Goal: Information Seeking & Learning: Learn about a topic

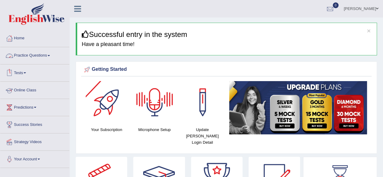
click at [44, 58] on link "Practice Questions" at bounding box center [34, 54] width 69 height 15
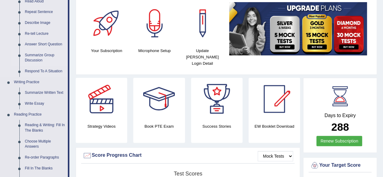
scroll to position [82, 0]
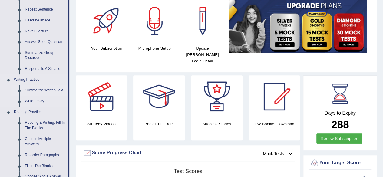
click at [51, 91] on link "Summarize Written Text" at bounding box center [45, 90] width 46 height 11
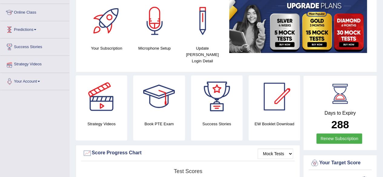
scroll to position [97, 0]
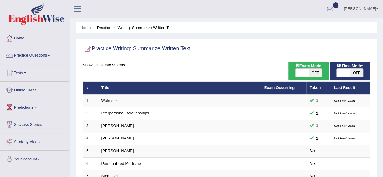
click at [315, 71] on span "OFF" at bounding box center [315, 73] width 13 height 8
checkbox input "true"
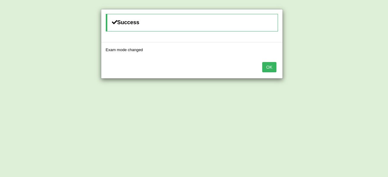
click at [268, 68] on button "OK" at bounding box center [269, 67] width 14 height 10
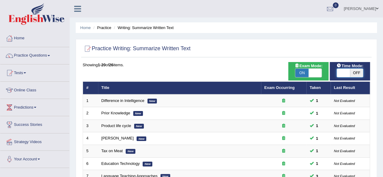
click at [344, 75] on span at bounding box center [343, 73] width 13 height 8
checkbox input "true"
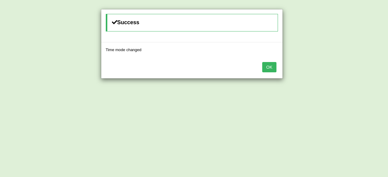
click at [275, 65] on button "OK" at bounding box center [269, 67] width 14 height 10
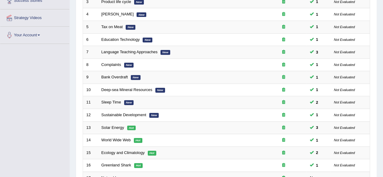
scroll to position [221, 0]
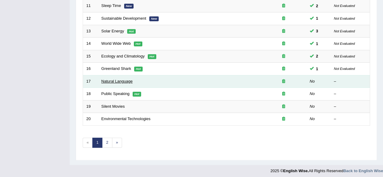
click at [124, 79] on link "Natural Language" at bounding box center [117, 81] width 31 height 5
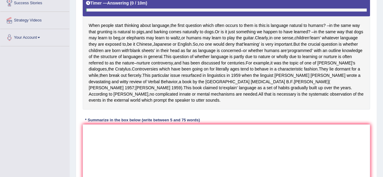
scroll to position [124, 0]
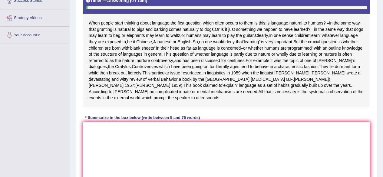
click at [168, 142] on textarea at bounding box center [227, 151] width 288 height 59
click at [166, 149] on textarea at bounding box center [227, 151] width 288 height 59
type textarea "w"
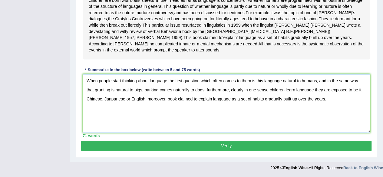
scroll to position [174, 0]
type textarea "When people start thinking about language the first question which often comes …"
click at [171, 151] on button "Verify" at bounding box center [226, 146] width 291 height 10
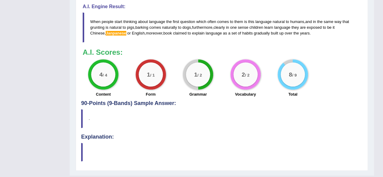
scroll to position [299, 0]
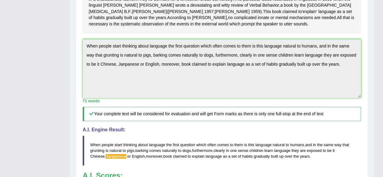
click at [172, 159] on blockquote "When people start thinking about language the first question which often comes …" at bounding box center [222, 151] width 279 height 30
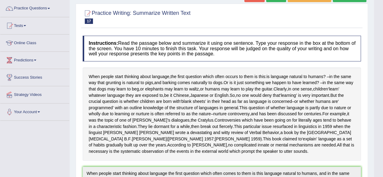
scroll to position [0, 0]
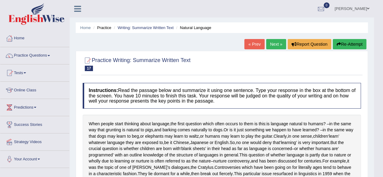
click at [266, 47] on link "Next »" at bounding box center [276, 44] width 20 height 10
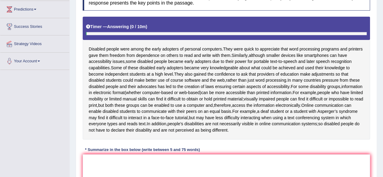
scroll to position [132, 0]
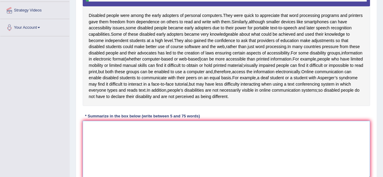
click at [148, 155] on textarea at bounding box center [227, 150] width 288 height 59
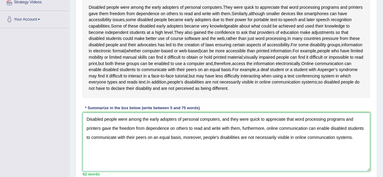
scroll to position [136, 0]
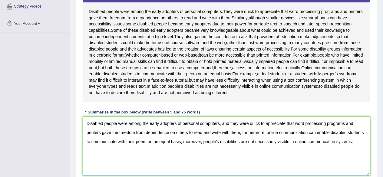
click at [117, 152] on textarea "Disabled people were among the early adopters of personal computers, and they w…" at bounding box center [227, 146] width 288 height 59
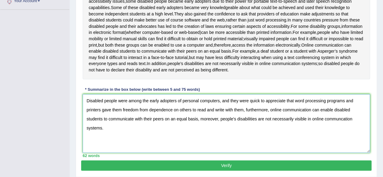
scroll to position [159, 0]
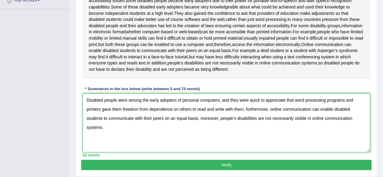
click at [340, 137] on textarea "Disabled people were among the early adopters of personal computers, and they w…" at bounding box center [227, 123] width 288 height 59
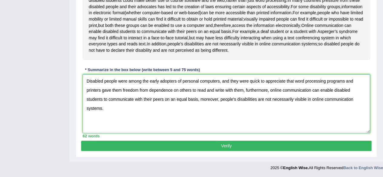
type textarea "Disabled people were among the early adopters of personal computers, and they w…"
click at [114, 151] on button "Verify" at bounding box center [226, 146] width 291 height 10
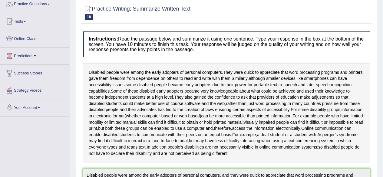
scroll to position [0, 0]
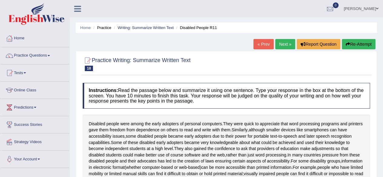
click at [284, 42] on link "Next »" at bounding box center [285, 44] width 20 height 10
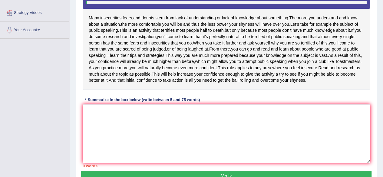
scroll to position [129, 0]
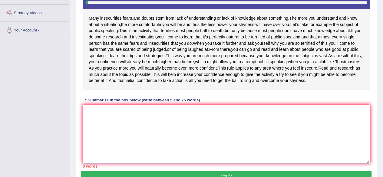
click at [157, 156] on textarea at bounding box center [227, 134] width 288 height 59
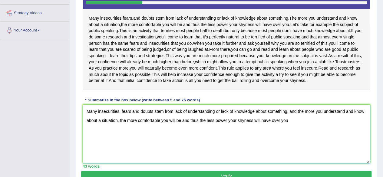
click at [250, 154] on textarea "Many insecurities, fears and doubts stem from lack of understanding or lack of …" at bounding box center [227, 134] width 288 height 59
click at [322, 148] on textarea "Many insecurities, fears and doubts stem from lack of understanding or lack of …" at bounding box center [227, 134] width 288 height 59
click at [181, 157] on textarea "Many insecurities, fears and doubts stem from lack of understanding or lack of …" at bounding box center [227, 134] width 288 height 59
click at [302, 158] on textarea "Many insecurities, fears and doubts stem from lack of understanding or lack of …" at bounding box center [227, 134] width 288 height 59
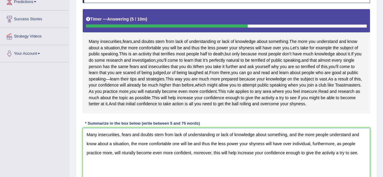
scroll to position [119, 0]
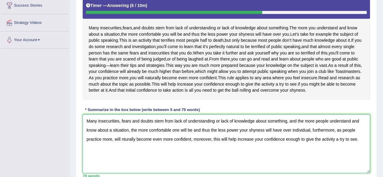
click at [364, 161] on textarea "Many insecurities, fears and doubts stem from lack of understanding or lack of …" at bounding box center [227, 144] width 288 height 59
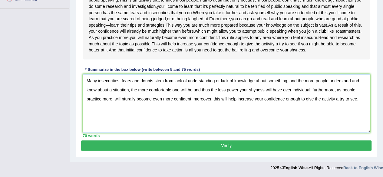
scroll to position [164, 0]
type textarea "Many insecurities, fears and doubts stem from lack of understanding or lack of …"
click at [202, 151] on button "Verify" at bounding box center [226, 146] width 291 height 10
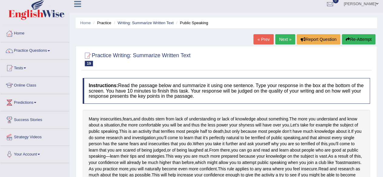
scroll to position [0, 0]
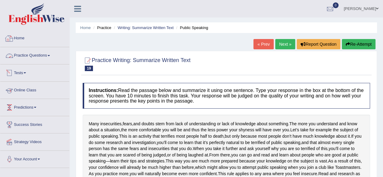
click at [27, 54] on link "Practice Questions" at bounding box center [34, 54] width 69 height 15
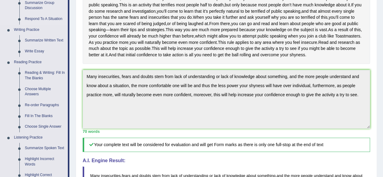
scroll to position [134, 0]
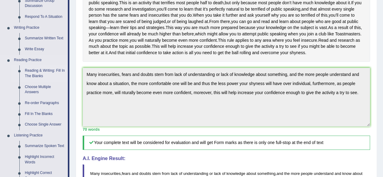
click at [38, 68] on link "Reading & Writing: Fill In The Blanks" at bounding box center [45, 73] width 46 height 16
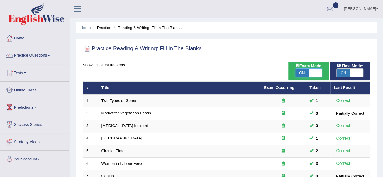
click at [316, 76] on span at bounding box center [315, 73] width 13 height 8
checkbox input "false"
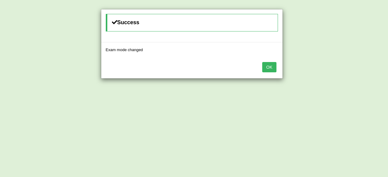
click at [272, 65] on button "OK" at bounding box center [269, 67] width 14 height 10
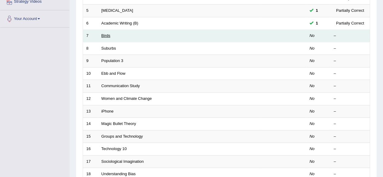
scroll to position [142, 0]
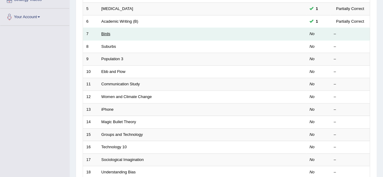
click at [106, 35] on link "Birds" at bounding box center [106, 34] width 9 height 5
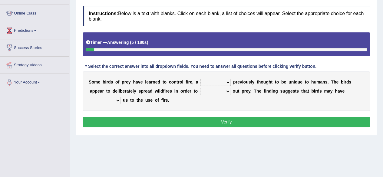
click at [219, 81] on select "question profile tale skill" at bounding box center [216, 82] width 30 height 7
select select "skill"
click at [201, 79] on select "question profile tale skill" at bounding box center [216, 82] width 30 height 7
click at [218, 89] on select "prevent limit span flush" at bounding box center [215, 91] width 30 height 7
select select "flush"
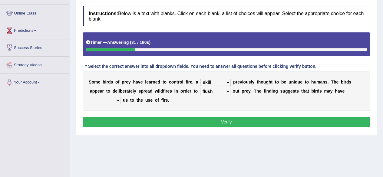
click at [200, 88] on select "prevent limit span flush" at bounding box center [215, 91] width 30 height 7
click at [115, 99] on select "prophesied beaten transmitted forced" at bounding box center [105, 100] width 32 height 7
select select "forced"
click at [89, 97] on select "prophesied beaten transmitted forced" at bounding box center [105, 100] width 32 height 7
click at [128, 122] on button "Verify" at bounding box center [227, 122] width 288 height 10
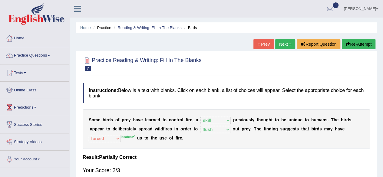
click at [279, 42] on link "Next »" at bounding box center [285, 44] width 20 height 10
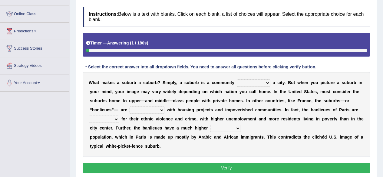
scroll to position [77, 0]
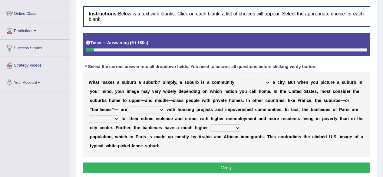
click at [236, 83] on b at bounding box center [236, 82] width 2 height 5
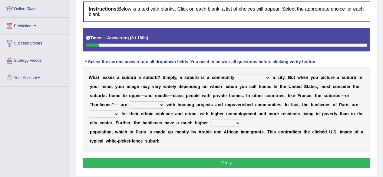
click at [249, 74] on select "lying locating situating surrounding" at bounding box center [254, 77] width 34 height 7
select select "locating"
click at [237, 74] on select "lying locating situating surrounding" at bounding box center [254, 77] width 34 height 7
click at [159, 106] on select "antonymous antibiotic synonymous synthetic" at bounding box center [147, 105] width 35 height 7
select select "antonymous"
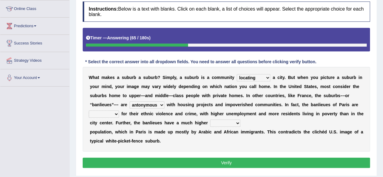
click at [130, 102] on select "antonymous antibiotic synonymous synthetic" at bounding box center [147, 105] width 35 height 7
click at [115, 114] on select "clamorous sensitive famous notorious" at bounding box center [104, 114] width 30 height 7
select select "famous"
click at [89, 111] on select "clamorous sensitive famous notorious" at bounding box center [104, 114] width 30 height 7
click at [225, 121] on select "local young immigrant senior" at bounding box center [225, 123] width 30 height 7
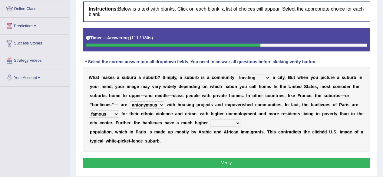
select select "immigrant"
click at [210, 120] on select "local young immigrant senior" at bounding box center [225, 123] width 30 height 7
click at [225, 160] on button "Verify" at bounding box center [227, 163] width 288 height 10
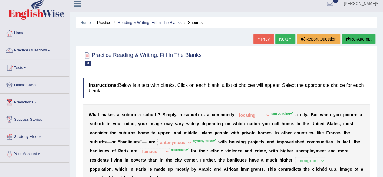
scroll to position [0, 0]
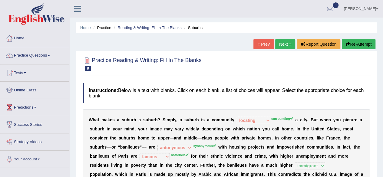
click at [367, 41] on button "Re-Attempt" at bounding box center [359, 44] width 34 height 10
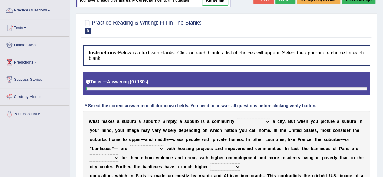
scroll to position [91, 0]
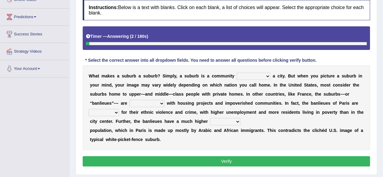
click at [247, 79] on div "W h a t m a k e s a s u b u r b a s u b u r b ? S i m p l y , a s u b u r b i s…" at bounding box center [227, 107] width 288 height 85
click at [252, 76] on select "lying locating situating surrounding" at bounding box center [254, 76] width 34 height 7
select select "surrounding"
click at [237, 73] on select "lying locating situating surrounding" at bounding box center [254, 76] width 34 height 7
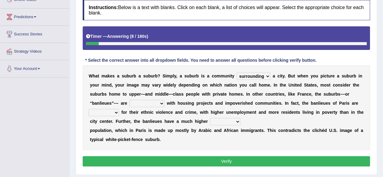
click at [157, 102] on select "antonymous antibiotic synonymous synthetic" at bounding box center [147, 103] width 35 height 7
select select "synonymous"
click at [130, 100] on select "antonymous antibiotic synonymous synthetic" at bounding box center [147, 103] width 35 height 7
click at [103, 117] on div "W h a t m a k e s a s u b u r b a s u b u r b ? S i m p l y , a s u b u r b i s…" at bounding box center [227, 107] width 288 height 85
click at [104, 114] on select "clamorous sensitive famous notorious" at bounding box center [104, 112] width 30 height 7
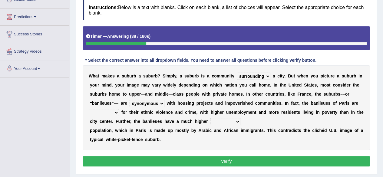
select select "notorious"
click at [89, 109] on select "clamorous sensitive famous notorious" at bounding box center [104, 112] width 30 height 7
click at [225, 121] on select "local young immigrant senior" at bounding box center [225, 121] width 30 height 7
select select "immigrant"
click at [210, 118] on select "local young immigrant senior" at bounding box center [225, 121] width 30 height 7
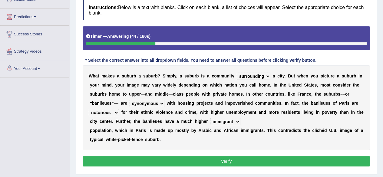
click at [222, 162] on button "Verify" at bounding box center [227, 161] width 288 height 10
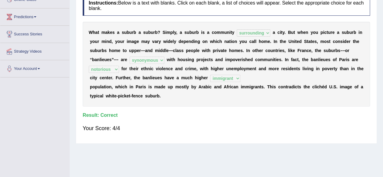
scroll to position [0, 0]
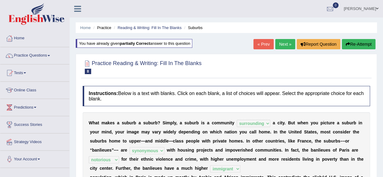
click at [282, 48] on link "Next »" at bounding box center [285, 44] width 20 height 10
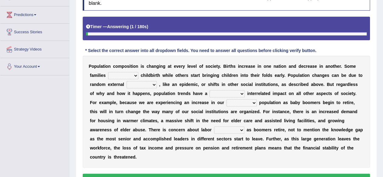
scroll to position [93, 0]
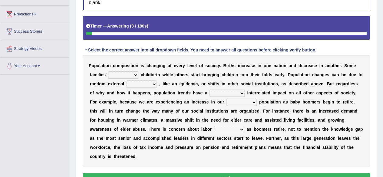
click at [125, 74] on select "demand default deliver delay" at bounding box center [123, 75] width 30 height 7
select select "delay"
click at [108, 72] on select "demand default deliver delay" at bounding box center [123, 75] width 30 height 7
click at [139, 81] on select "variations fortune formation forces" at bounding box center [142, 84] width 30 height 7
select select "forces"
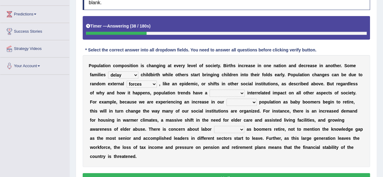
click at [127, 81] on select "variations fortune formation forces" at bounding box center [142, 84] width 30 height 7
click at [219, 93] on select "tremendous tenuous tremulous spontaneous" at bounding box center [227, 93] width 35 height 7
select select "tremendous"
click at [210, 90] on select "tremendous tenuous tremulous spontaneous" at bounding box center [227, 93] width 35 height 7
click at [234, 104] on select "tertiary senior junior primary" at bounding box center [242, 102] width 30 height 7
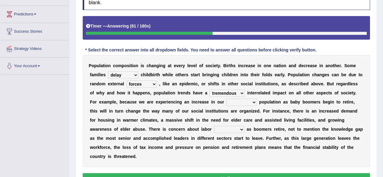
click at [227, 102] on select "tertiary senior junior primary" at bounding box center [242, 102] width 30 height 7
select select "senior"
click at [227, 99] on select "tertiary senior junior primary" at bounding box center [242, 102] width 30 height 7
click at [214, 129] on select "shortcuts shortfalls shortages shorthand" at bounding box center [229, 129] width 30 height 7
select select "shortages"
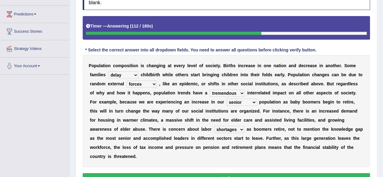
click at [214, 126] on select "shortcuts shortfalls shortages shorthand" at bounding box center [229, 129] width 30 height 7
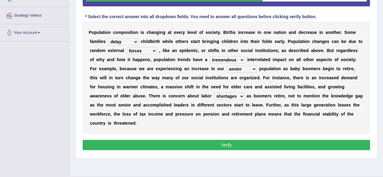
scroll to position [127, 0]
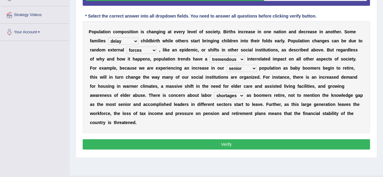
click at [219, 146] on button "Verify" at bounding box center [227, 144] width 288 height 10
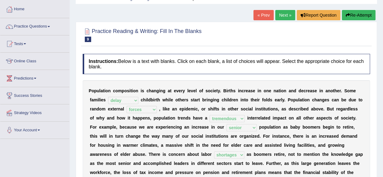
scroll to position [0, 0]
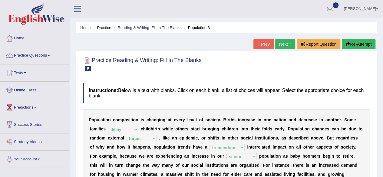
click at [281, 46] on link "Next »" at bounding box center [285, 44] width 20 height 10
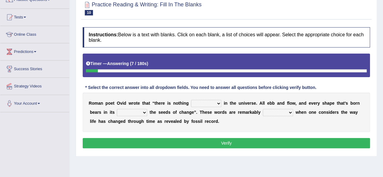
click at [204, 102] on select "orthodox volatile constant cheap" at bounding box center [206, 103] width 30 height 7
select select "constant"
click at [191, 100] on select "orthodox volatile constant cheap" at bounding box center [206, 103] width 30 height 7
click at [141, 111] on select "heart limb womb brain" at bounding box center [132, 112] width 30 height 7
select select "heart"
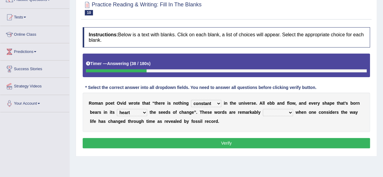
click at [117, 109] on select "heart limb womb brain" at bounding box center [132, 112] width 30 height 7
click at [280, 114] on select "prevalent detached relevant dominant" at bounding box center [278, 112] width 30 height 7
select select "dominant"
click at [263, 109] on select "prevalent detached relevant dominant" at bounding box center [278, 112] width 30 height 7
click at [282, 114] on select "prevalent detached relevant dominant" at bounding box center [278, 112] width 30 height 7
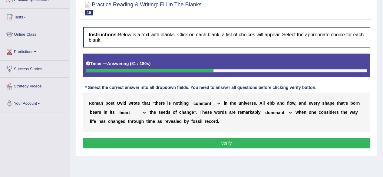
click at [306, 144] on button "Verify" at bounding box center [227, 143] width 288 height 10
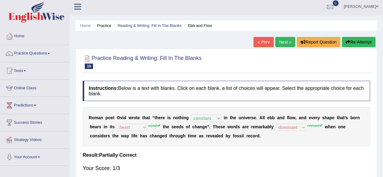
scroll to position [1, 0]
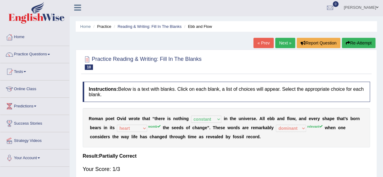
click at [354, 46] on button "Re-Attempt" at bounding box center [359, 43] width 34 height 10
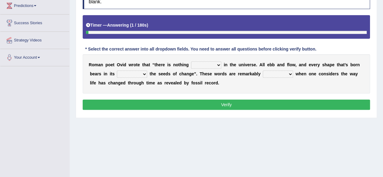
click at [212, 63] on select "orthodox volatile constant cheap" at bounding box center [206, 65] width 30 height 7
select select "constant"
click at [191, 62] on select "orthodox volatile constant cheap" at bounding box center [206, 65] width 30 height 7
click at [143, 71] on select "heart limb womb brain" at bounding box center [132, 74] width 30 height 7
select select "womb"
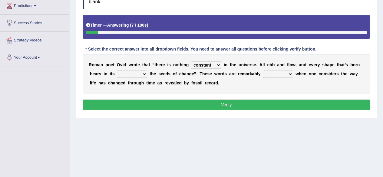
click at [117, 71] on select "heart limb womb brain" at bounding box center [132, 74] width 30 height 7
click at [287, 71] on select "prevalent detached relevant dominant" at bounding box center [278, 74] width 30 height 7
select select "relevant"
click at [263, 71] on select "prevalent detached relevant dominant" at bounding box center [278, 74] width 30 height 7
click at [283, 105] on button "Verify" at bounding box center [227, 105] width 288 height 10
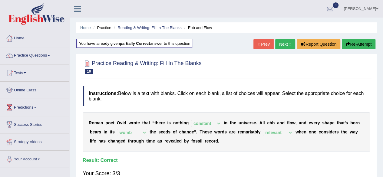
click at [286, 44] on link "Next »" at bounding box center [285, 44] width 20 height 10
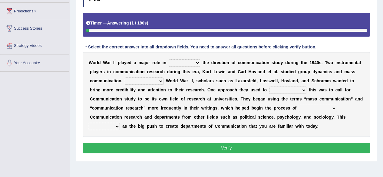
scroll to position [97, 0]
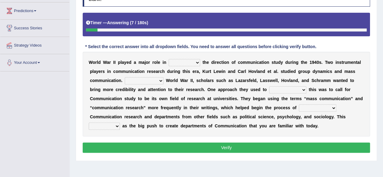
click at [179, 62] on select "shaping sharpening shunning shivering" at bounding box center [185, 62] width 32 height 7
select select "shaping"
click at [169, 59] on select "shaping sharpening shunning shivering" at bounding box center [185, 62] width 32 height 7
click at [151, 82] on select "Being followed To be followed Following Followed" at bounding box center [144, 80] width 39 height 7
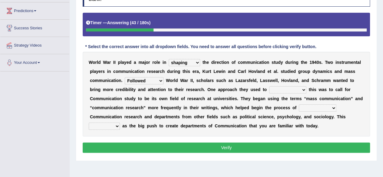
click at [125, 77] on select "Being followed To be followed Following Followed" at bounding box center [144, 80] width 39 height 7
click at [156, 77] on select "Being followed To be followed Following Followed" at bounding box center [144, 80] width 39 height 7
click at [125, 77] on select "Being followed To be followed Following Followed" at bounding box center [144, 80] width 39 height 7
click at [156, 80] on select "Being followed To be followed Following Followed" at bounding box center [144, 80] width 39 height 7
select select "Following"
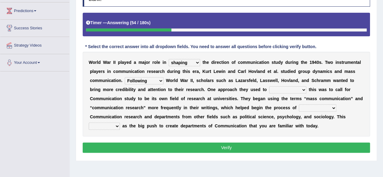
click at [125, 77] on select "Being followed To be followed Following Followed" at bounding box center [144, 80] width 39 height 7
click at [285, 89] on select "accompany accomplish acknowledge accommodate" at bounding box center [287, 89] width 37 height 7
select select "accommodate"
click at [269, 86] on select "accompany accomplish acknowledge accommodate" at bounding box center [287, 89] width 37 height 7
click at [321, 107] on select "discharging distinguishing disputing displaying" at bounding box center [318, 108] width 38 height 7
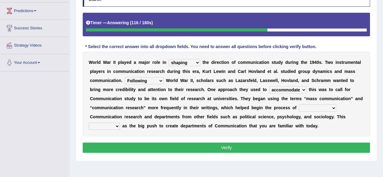
select select "distinguishing"
click at [299, 105] on select "discharging distinguishing disputing displaying" at bounding box center [318, 108] width 38 height 7
click at [103, 125] on select "served considered regarded provided" at bounding box center [104, 126] width 31 height 7
select select "regarded"
click at [89, 123] on select "served considered regarded provided" at bounding box center [104, 126] width 31 height 7
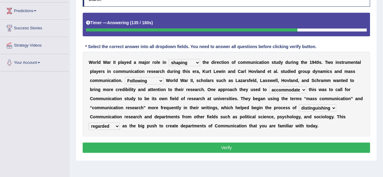
click at [109, 153] on div "Instructions: Below is a text with blanks. Click on each blank, a list of choic…" at bounding box center [226, 70] width 291 height 175
click at [119, 143] on button "Verify" at bounding box center [227, 148] width 288 height 10
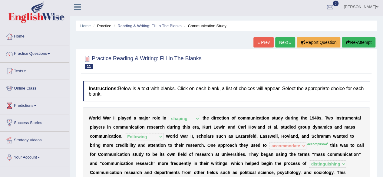
scroll to position [0, 0]
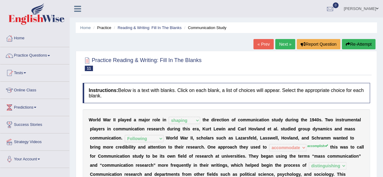
click at [200, 40] on div "Home Practice Reading & Writing: Fill In The Blanks Communication Study « Prev …" at bounding box center [227, 151] width 314 height 303
click at [279, 45] on link "Next »" at bounding box center [285, 44] width 20 height 10
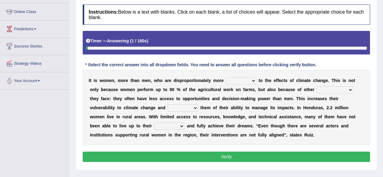
scroll to position [79, 0]
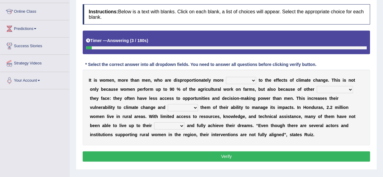
click at [243, 81] on select "defensive beatable vulnerable defective" at bounding box center [241, 80] width 30 height 7
select select "vulnerable"
click at [226, 77] on select "defensive beatable vulnerable defective" at bounding box center [241, 80] width 30 height 7
click at [331, 89] on select "chances challenges awkwardness changes" at bounding box center [335, 89] width 36 height 7
select select "challenges"
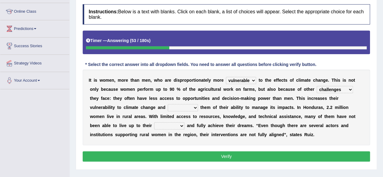
click at [317, 86] on select "chances challenges awkwardness changes" at bounding box center [335, 89] width 36 height 7
click at [168, 109] on select "deprives caprices deposits thrives" at bounding box center [183, 107] width 30 height 7
select select "deprives"
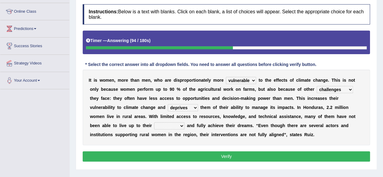
click at [168, 104] on select "deprives caprices deposits thrives" at bounding box center [183, 107] width 30 height 7
click at [154, 125] on select "endurance patience capacities publicity" at bounding box center [169, 125] width 30 height 7
select select "capacities"
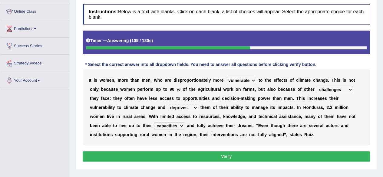
click at [154, 122] on select "endurance patience capacities publicity" at bounding box center [169, 125] width 30 height 7
click at [122, 158] on button "Verify" at bounding box center [227, 157] width 288 height 10
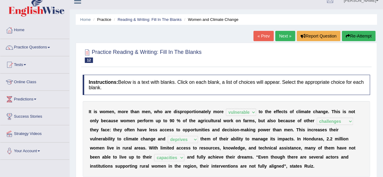
scroll to position [8, 0]
click at [284, 32] on link "Next »" at bounding box center [285, 36] width 20 height 10
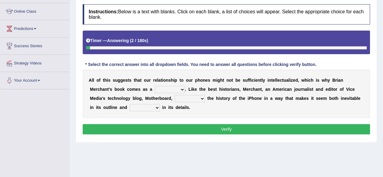
click at [178, 90] on select "privilege relief demotion flash" at bounding box center [170, 89] width 30 height 7
select select "privilege"
click at [155, 86] on select "privilege relief demotion flash" at bounding box center [170, 89] width 30 height 7
click at [180, 101] on select "enriches unpacks detours contorts" at bounding box center [190, 98] width 30 height 7
select select "enriches"
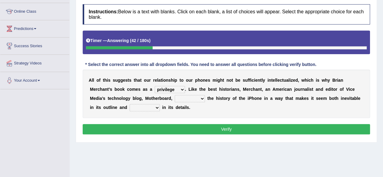
click at [175, 95] on select "enriches unpacks detours contorts" at bounding box center [190, 98] width 30 height 7
click at [152, 107] on select "surprises surprised surprising surprise" at bounding box center [145, 107] width 30 height 7
select select "surprise"
click at [130, 104] on select "surprises surprised surprising surprise" at bounding box center [145, 107] width 30 height 7
click at [158, 136] on div "Instructions: Below is a text with blanks. Click on each blank, a list of choic…" at bounding box center [226, 70] width 291 height 138
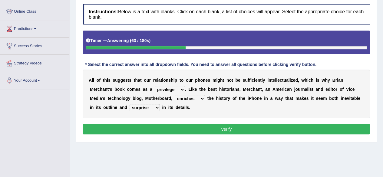
click at [165, 129] on button "Verify" at bounding box center [227, 129] width 288 height 10
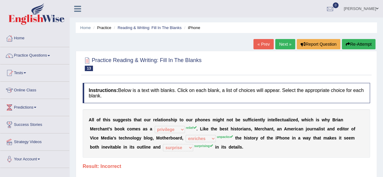
click at [354, 43] on button "Re-Attempt" at bounding box center [359, 44] width 34 height 10
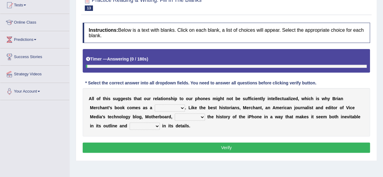
scroll to position [68, 0]
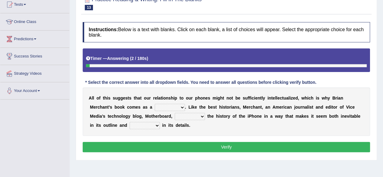
click at [180, 108] on select "privilege relief demotion flash" at bounding box center [170, 107] width 30 height 7
select select "privilege"
click at [155, 104] on select "privilege relief demotion flash" at bounding box center [170, 107] width 30 height 7
click at [195, 112] on div "A l l o f t h i s s u g g e s t s t h a t o u r r e l a t i o n s h i p t o o u…" at bounding box center [227, 112] width 288 height 48
click at [199, 115] on select "enriches unpacks detours contorts" at bounding box center [190, 116] width 30 height 7
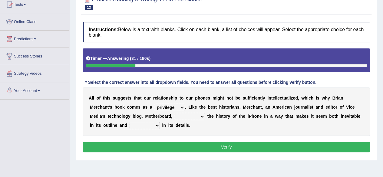
select select "enriches"
click at [175, 113] on select "enriches unpacks detours contorts" at bounding box center [190, 116] width 30 height 7
click at [151, 125] on select "surprises surprised surprising surprise" at bounding box center [145, 125] width 30 height 7
select select "surprising"
click at [130, 122] on select "surprises surprised surprising surprise" at bounding box center [145, 125] width 30 height 7
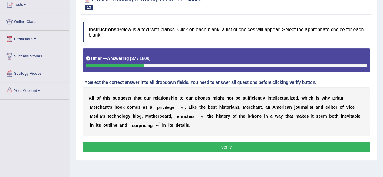
click at [153, 143] on button "Verify" at bounding box center [227, 147] width 288 height 10
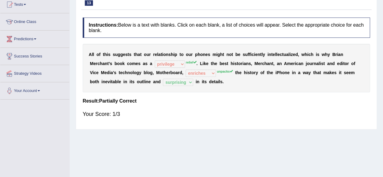
click at [153, 143] on div "Home Practice Reading & Writing: Fill In The Blanks iPhone You have already giv…" at bounding box center [227, 83] width 314 height 303
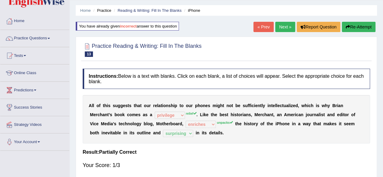
scroll to position [0, 0]
